Goal: Book appointment/travel/reservation

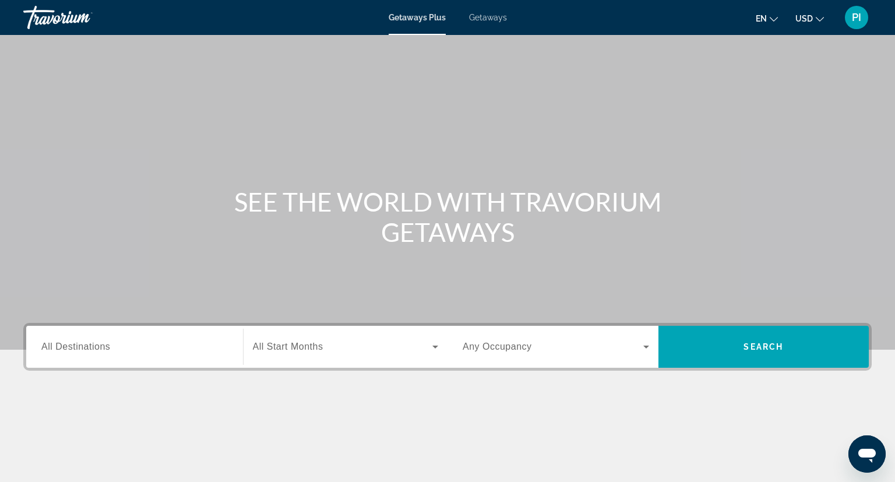
click at [497, 15] on span "Getaways" at bounding box center [488, 17] width 38 height 9
click at [143, 347] on input "Destination All Destinations" at bounding box center [134, 347] width 187 height 14
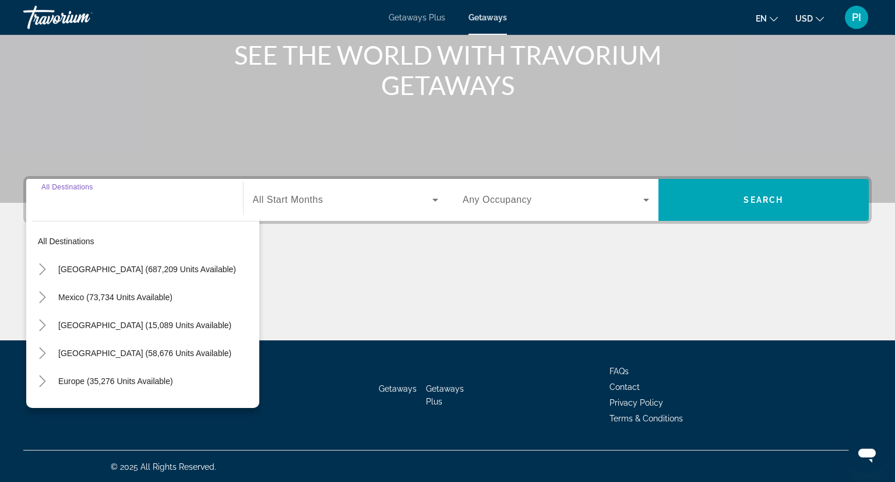
scroll to position [147, 0]
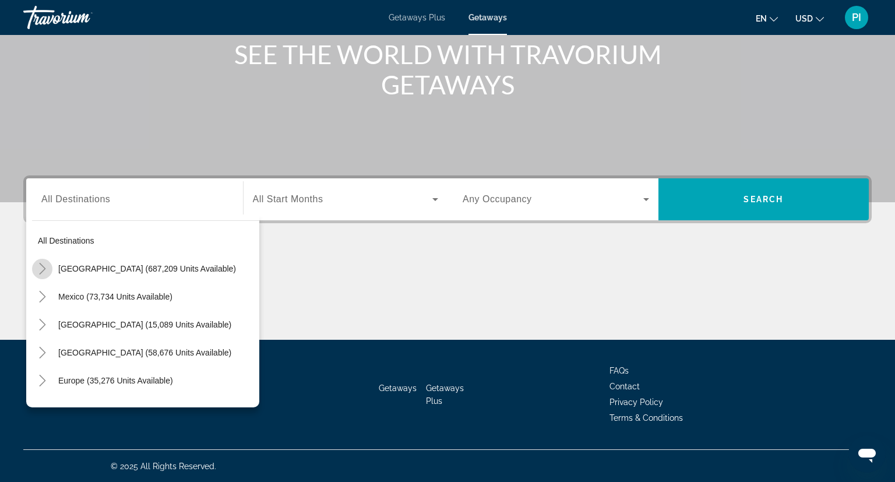
click at [43, 272] on icon "Toggle United States (687,209 units available)" at bounding box center [43, 269] width 12 height 12
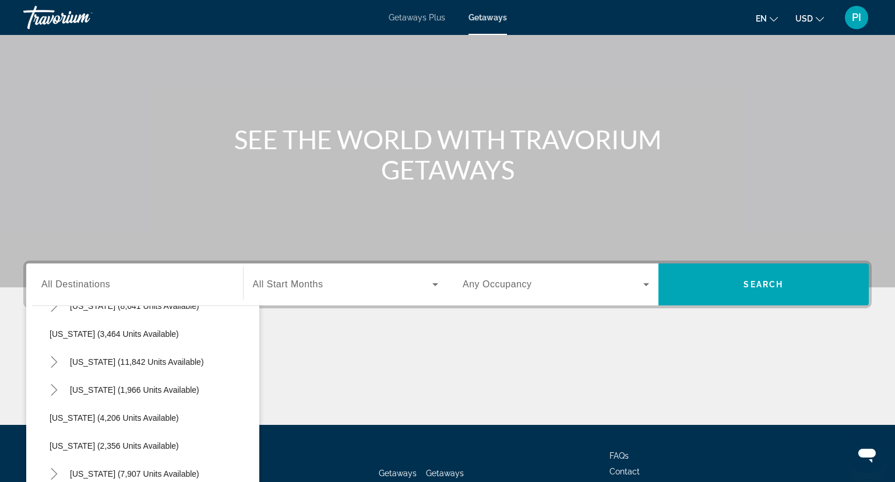
scroll to position [659, 0]
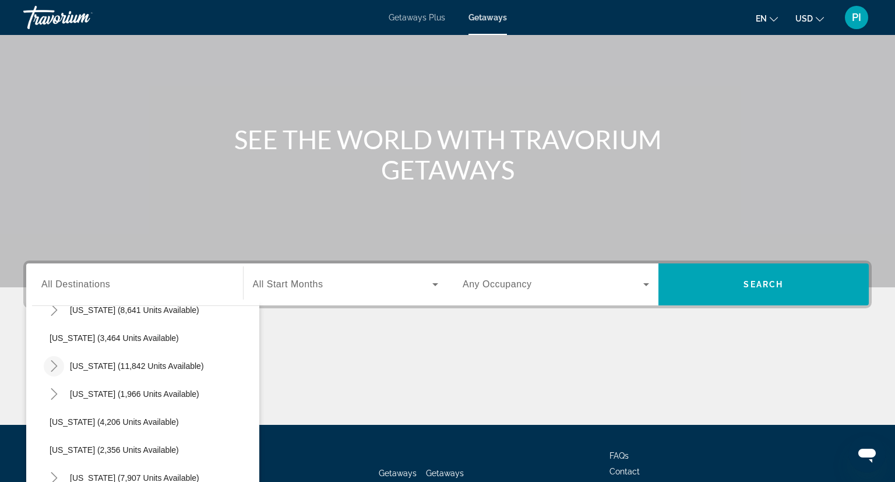
click at [50, 364] on icon "Toggle Nevada (11,842 units available)" at bounding box center [54, 366] width 12 height 12
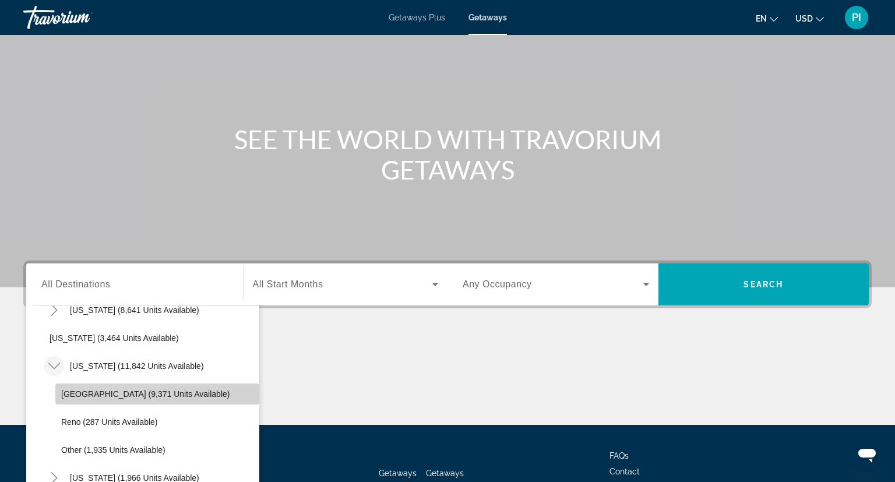
click at [64, 394] on span "[GEOGRAPHIC_DATA] (9,371 units available)" at bounding box center [145, 393] width 168 height 9
type input "**********"
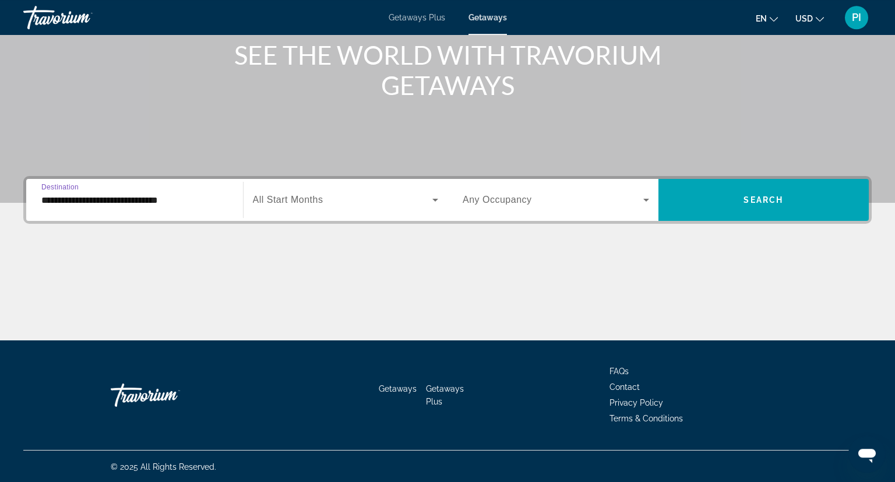
scroll to position [147, 0]
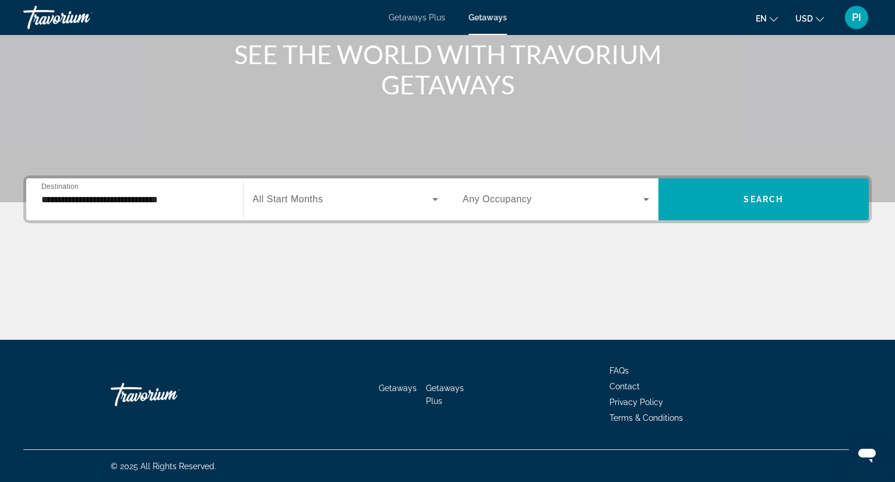
click at [335, 191] on div "Search widget" at bounding box center [346, 199] width 186 height 33
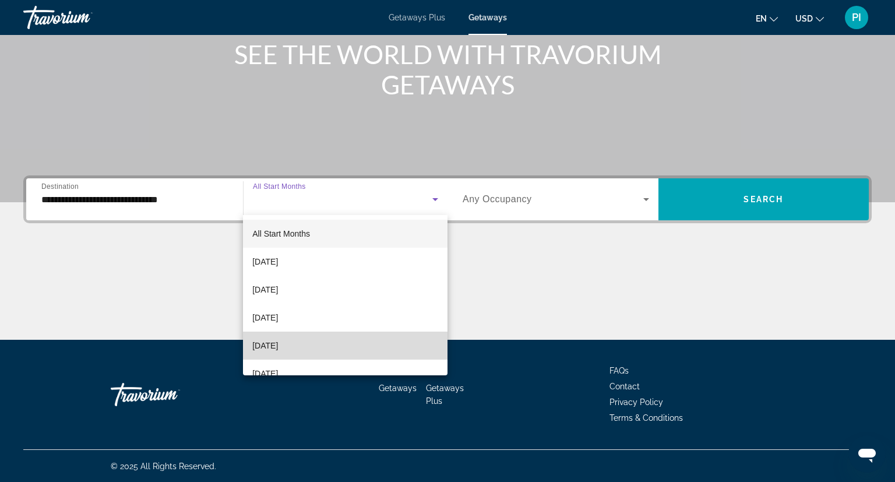
click at [278, 350] on span "[DATE]" at bounding box center [265, 346] width 26 height 14
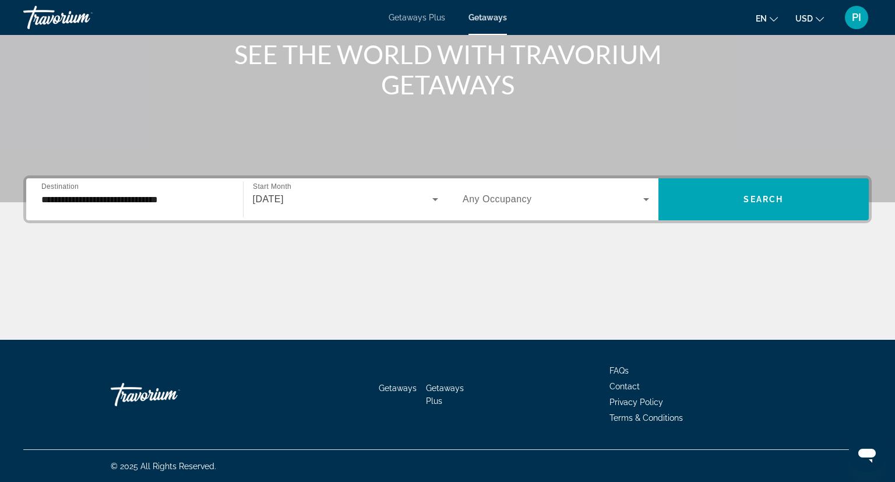
click at [517, 212] on div "Search widget" at bounding box center [556, 199] width 187 height 33
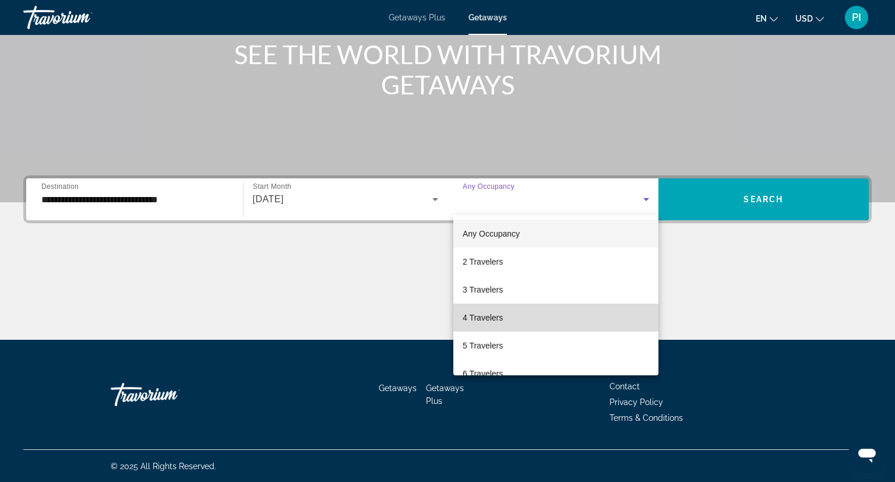
click at [491, 325] on mat-option "4 Travelers" at bounding box center [556, 318] width 205 height 28
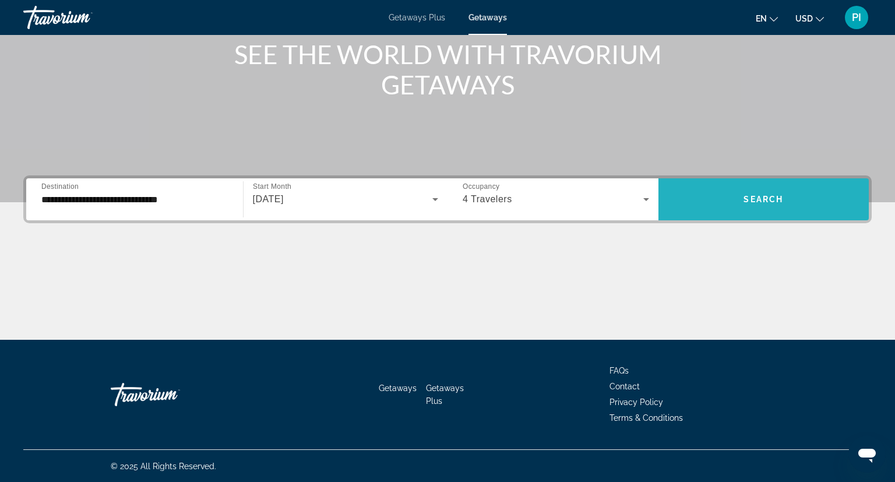
click at [732, 195] on span "Search widget" at bounding box center [764, 199] width 211 height 28
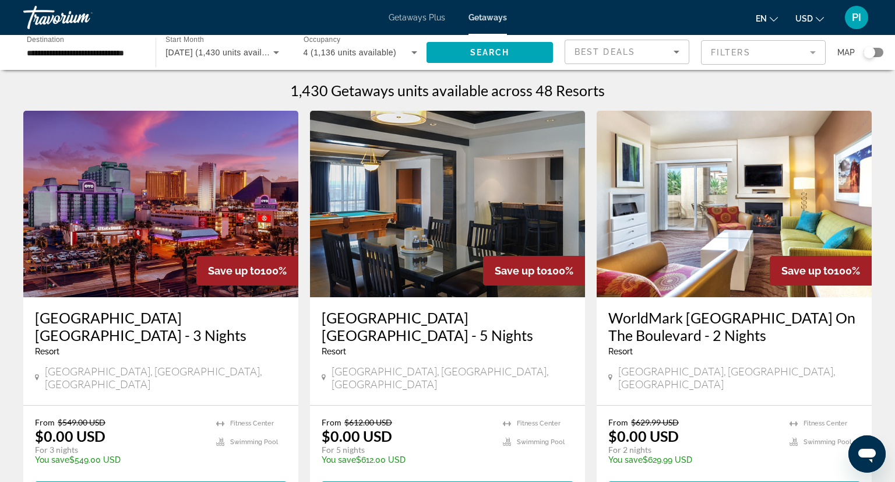
click at [161, 227] on img "Main content" at bounding box center [160, 204] width 275 height 187
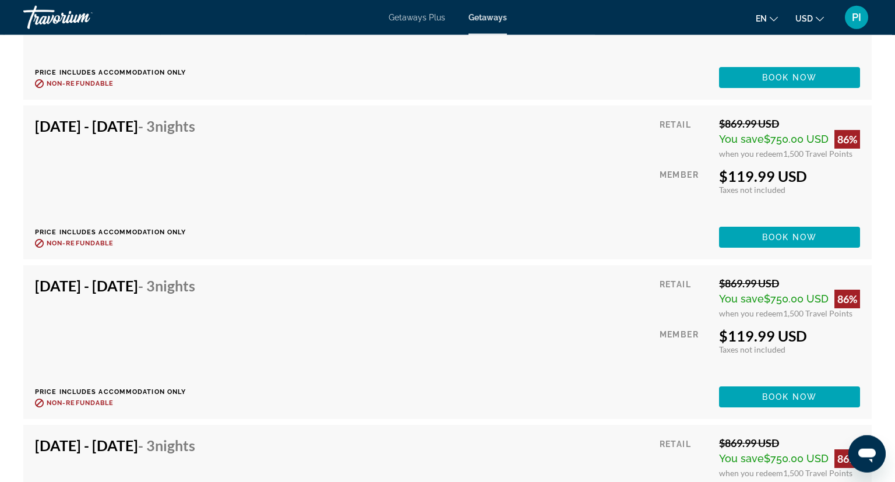
scroll to position [5056, 0]
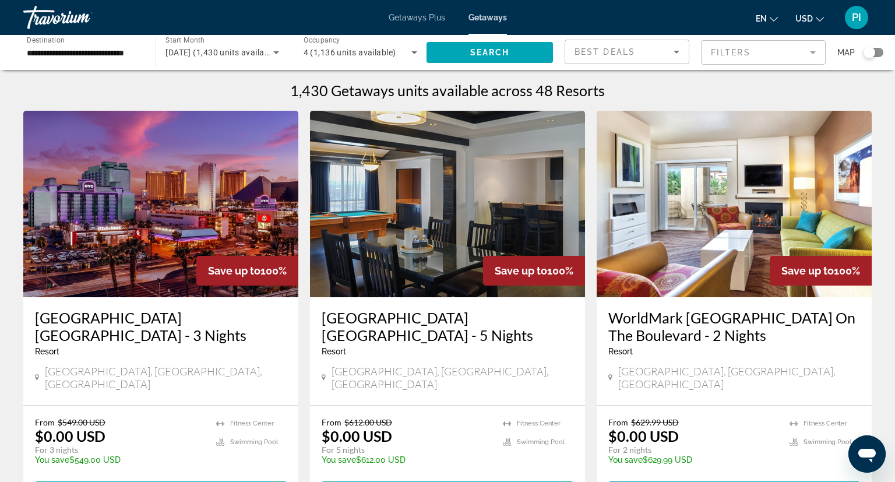
click at [659, 221] on img "Main content" at bounding box center [734, 204] width 275 height 187
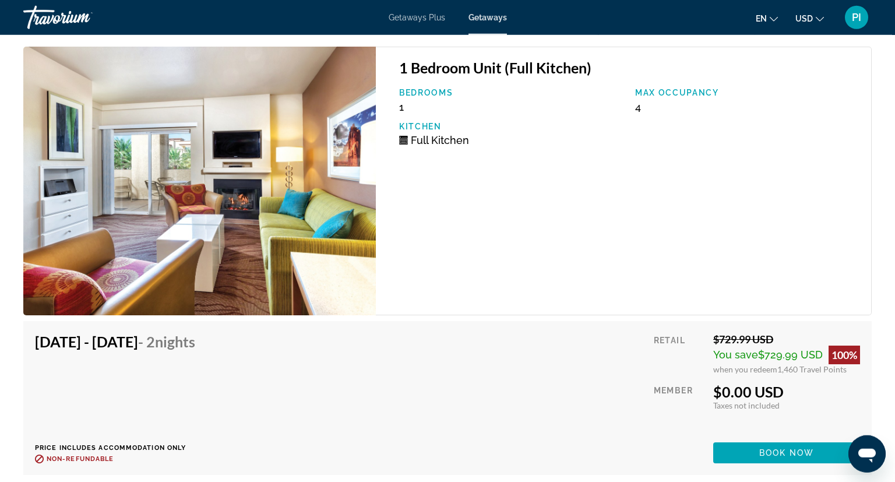
scroll to position [2228, 0]
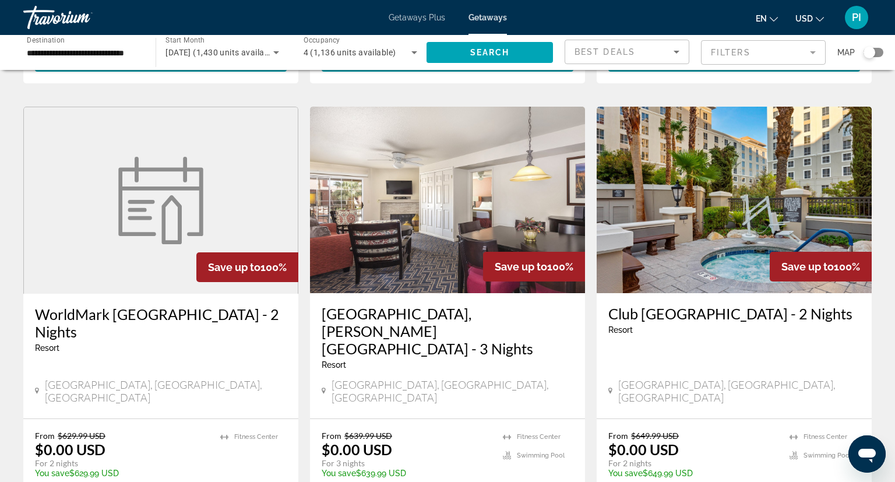
scroll to position [462, 0]
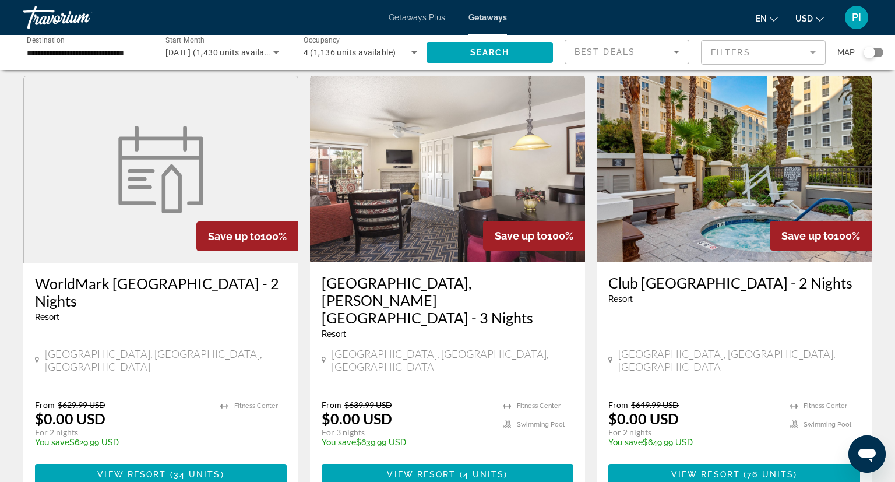
click at [116, 145] on img "Main content" at bounding box center [160, 169] width 99 height 87
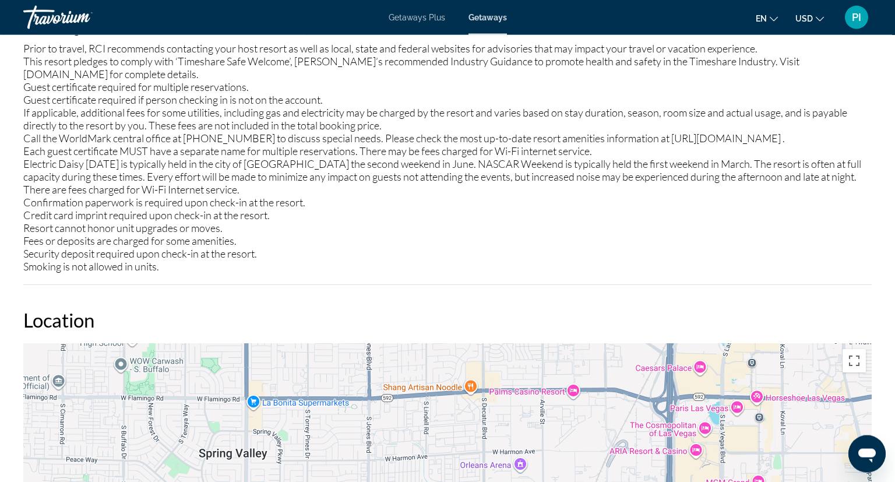
scroll to position [708, 0]
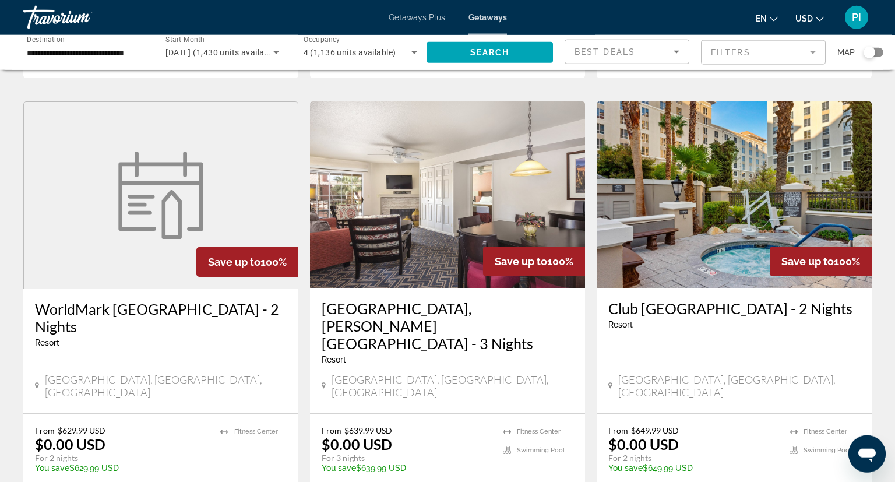
scroll to position [431, 0]
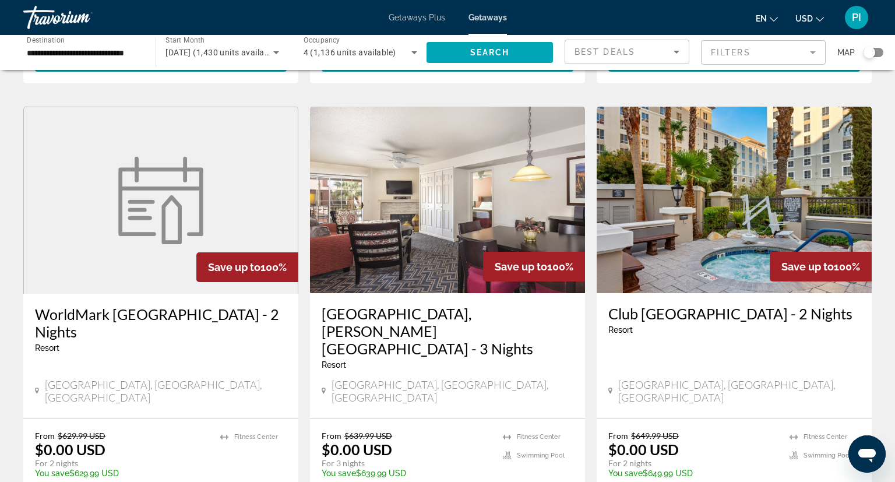
click at [721, 218] on img "Main content" at bounding box center [734, 200] width 275 height 187
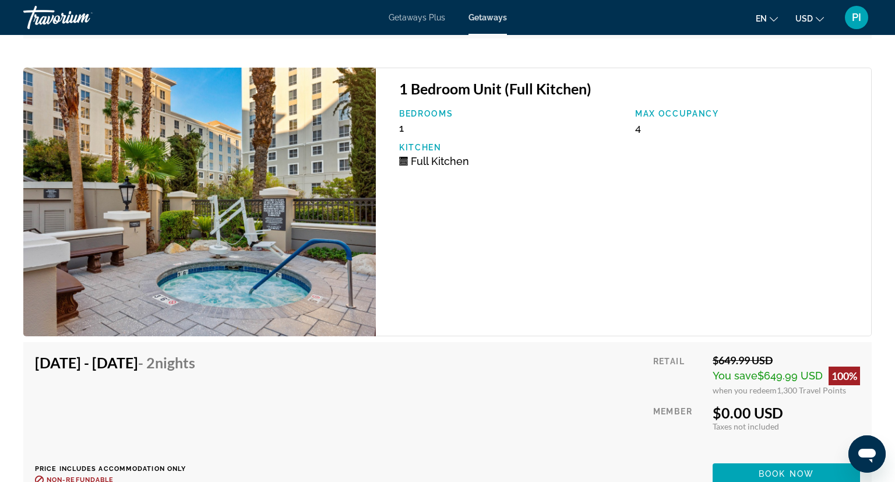
scroll to position [3601, 0]
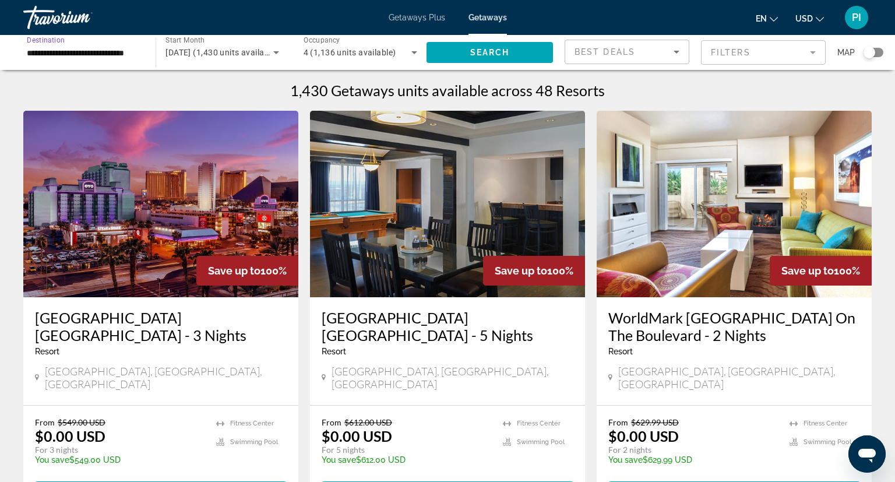
click at [75, 52] on input "**********" at bounding box center [84, 53] width 114 height 14
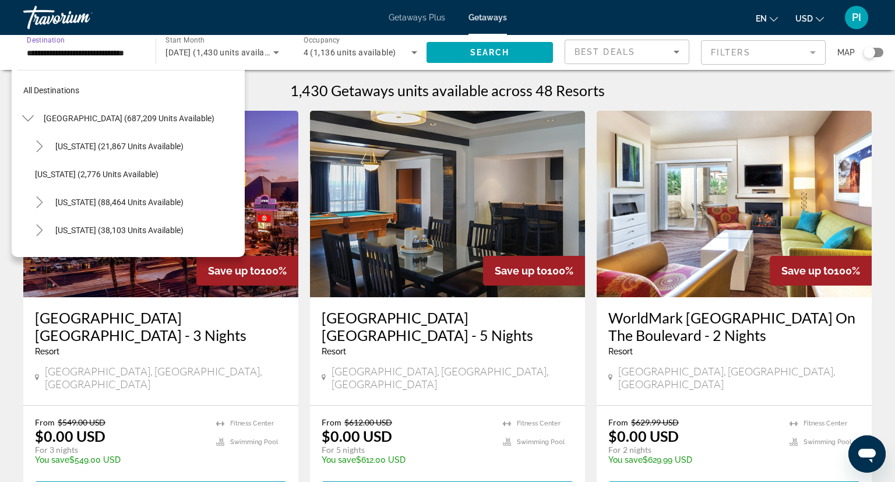
scroll to position [657, 0]
